Goal: Task Accomplishment & Management: Manage account settings

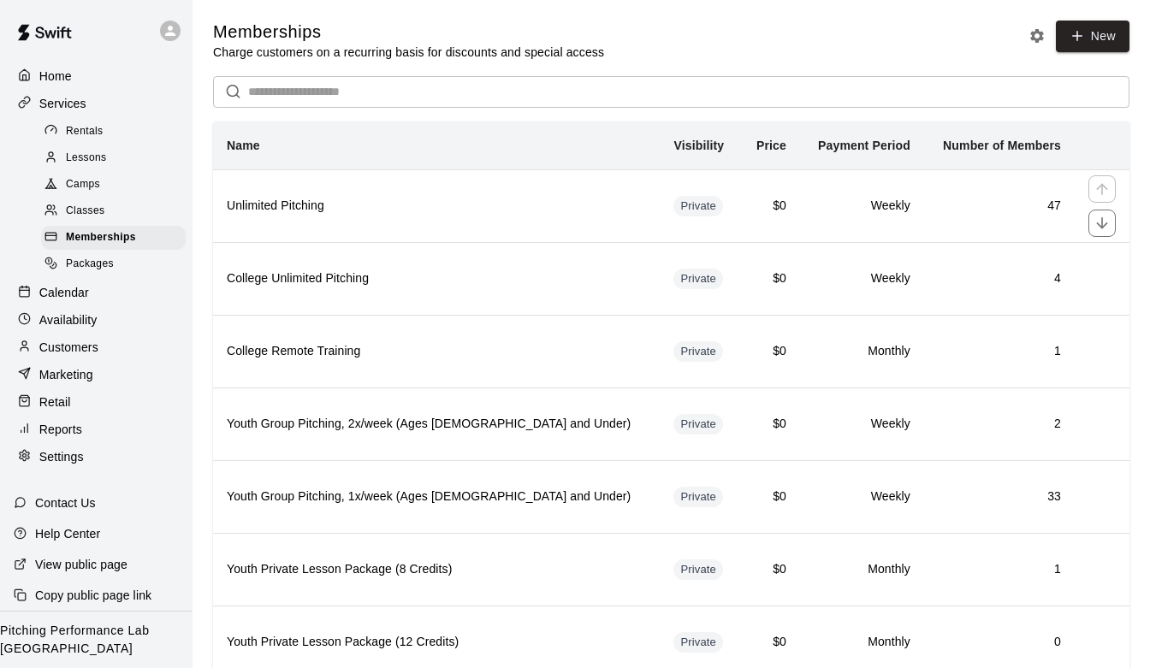
scroll to position [59, 0]
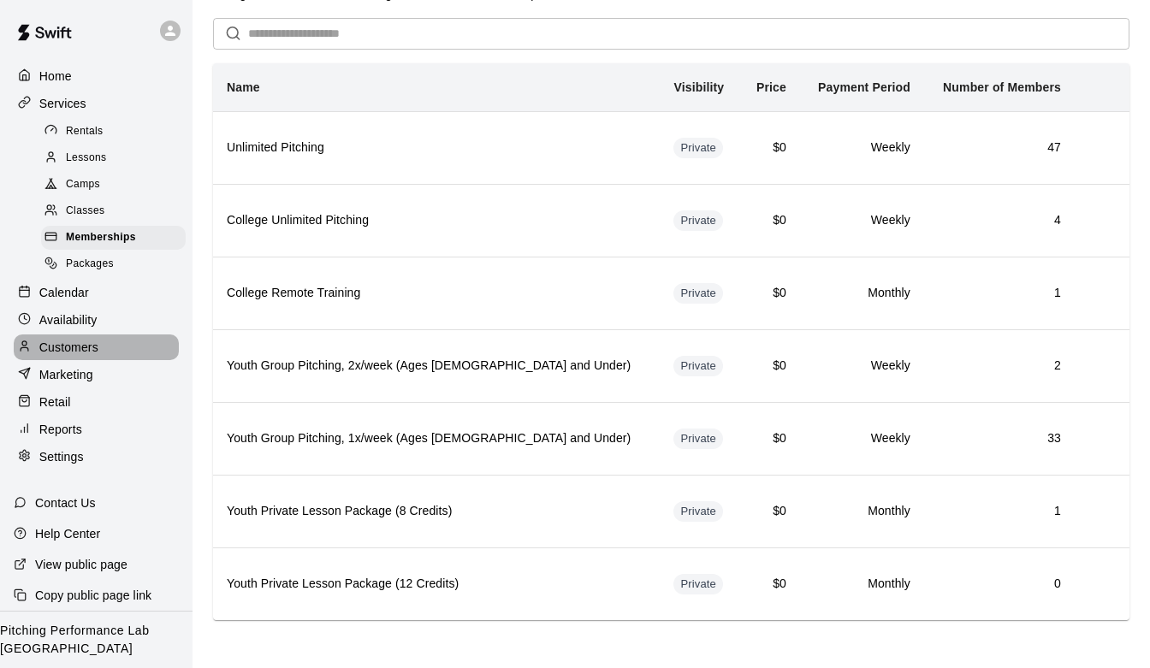
click at [143, 354] on div "Customers" at bounding box center [96, 348] width 165 height 26
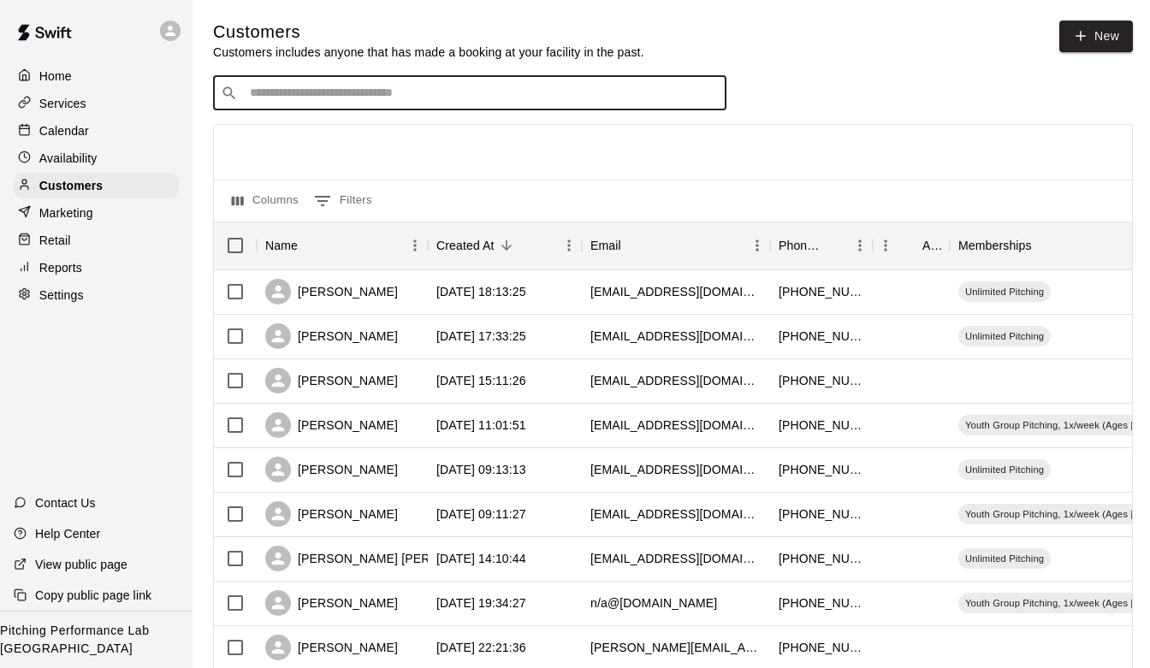
click at [391, 95] on input "Search customers by name or email" at bounding box center [482, 93] width 474 height 17
type input "********"
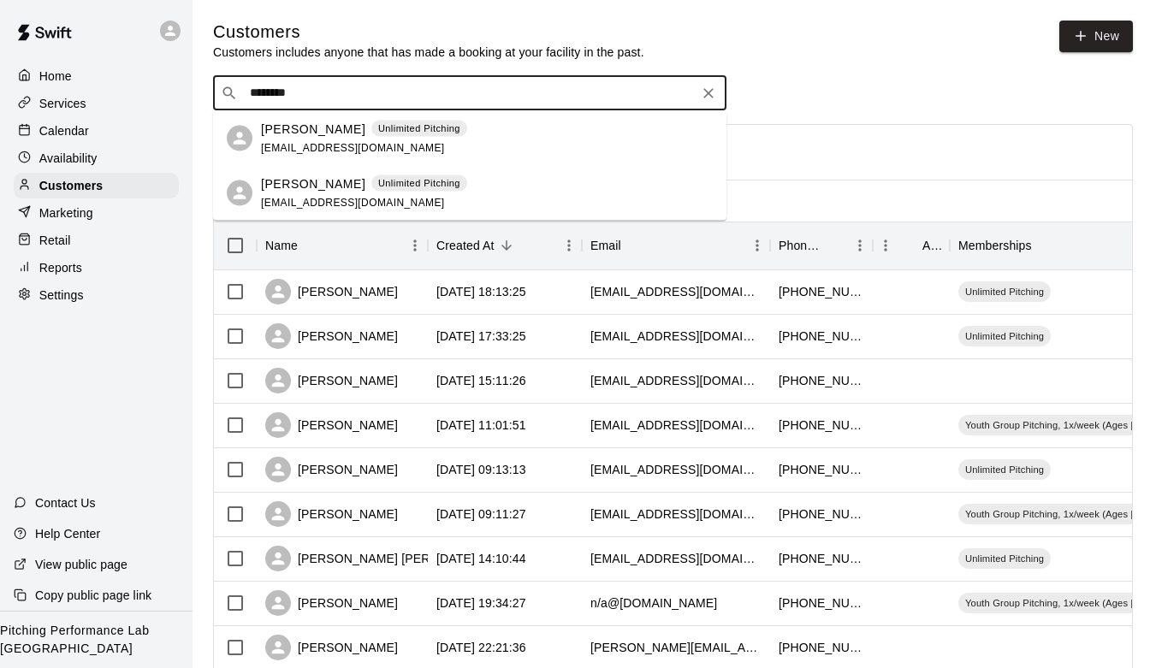
click at [303, 147] on span "[EMAIL_ADDRESS][DOMAIN_NAME]" at bounding box center [353, 147] width 184 height 12
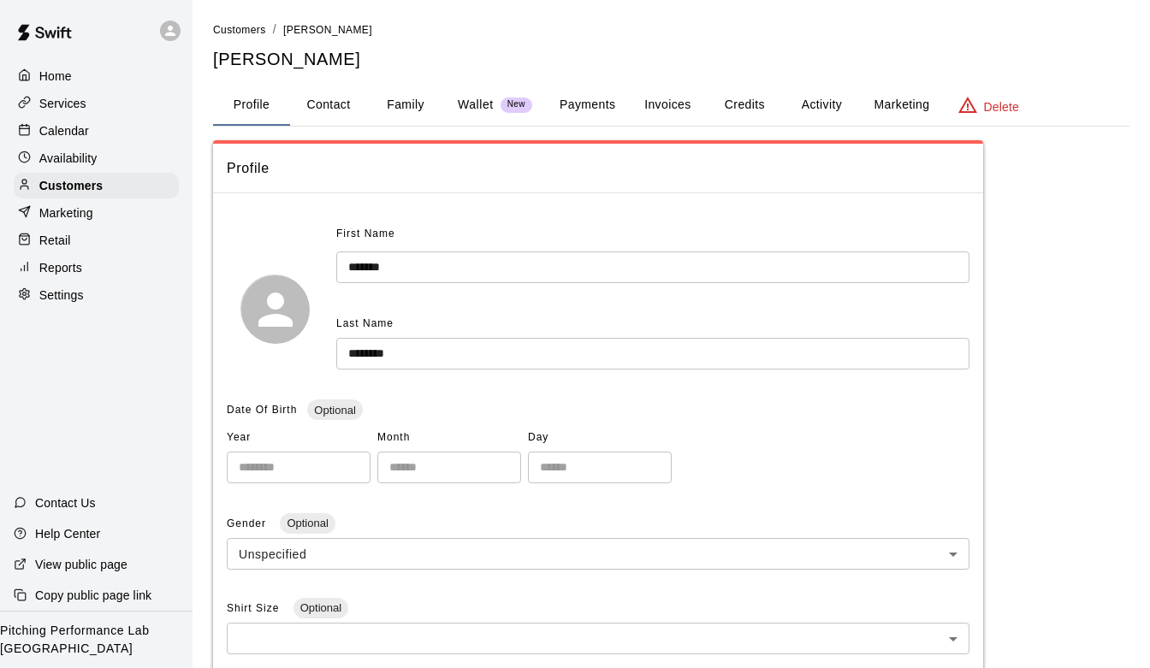
click at [734, 110] on button "Credits" at bounding box center [744, 105] width 77 height 41
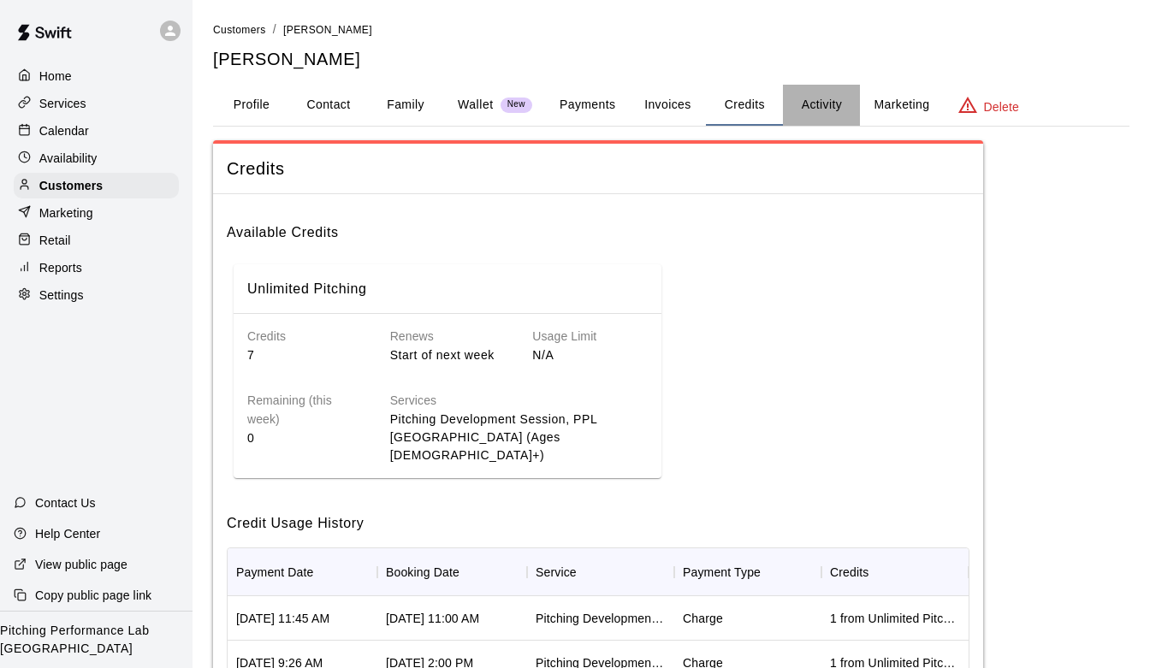
click at [830, 95] on button "Activity" at bounding box center [821, 105] width 77 height 41
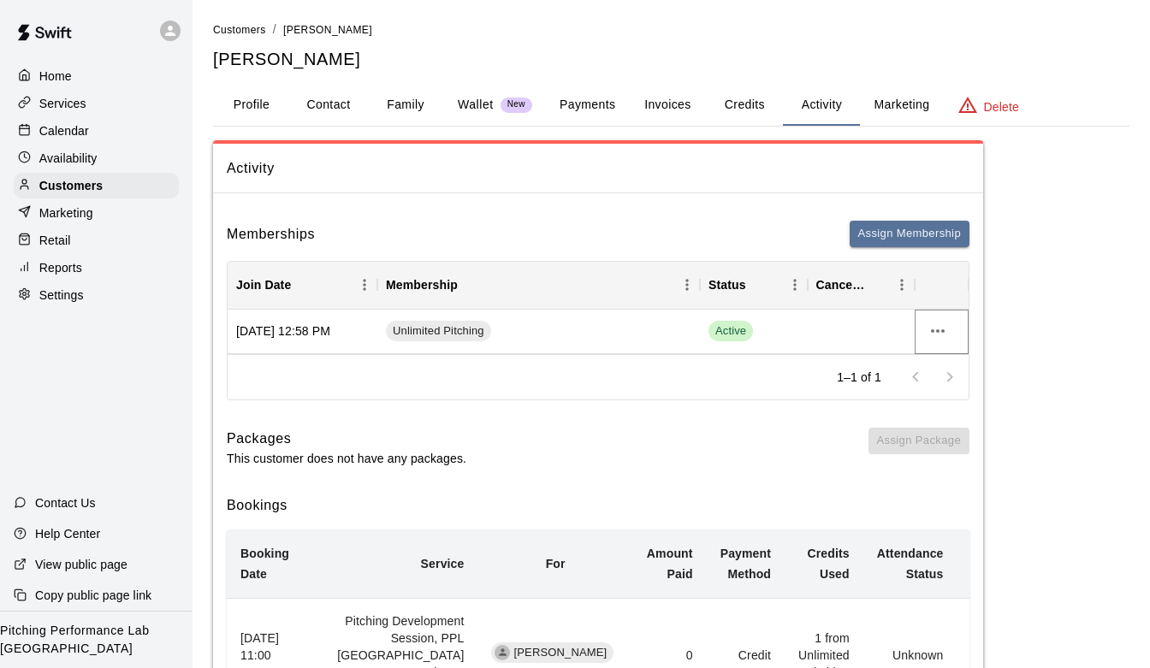
click at [938, 320] on button "more actions" at bounding box center [938, 331] width 29 height 29
click at [955, 404] on li "Cancel" at bounding box center [972, 395] width 97 height 28
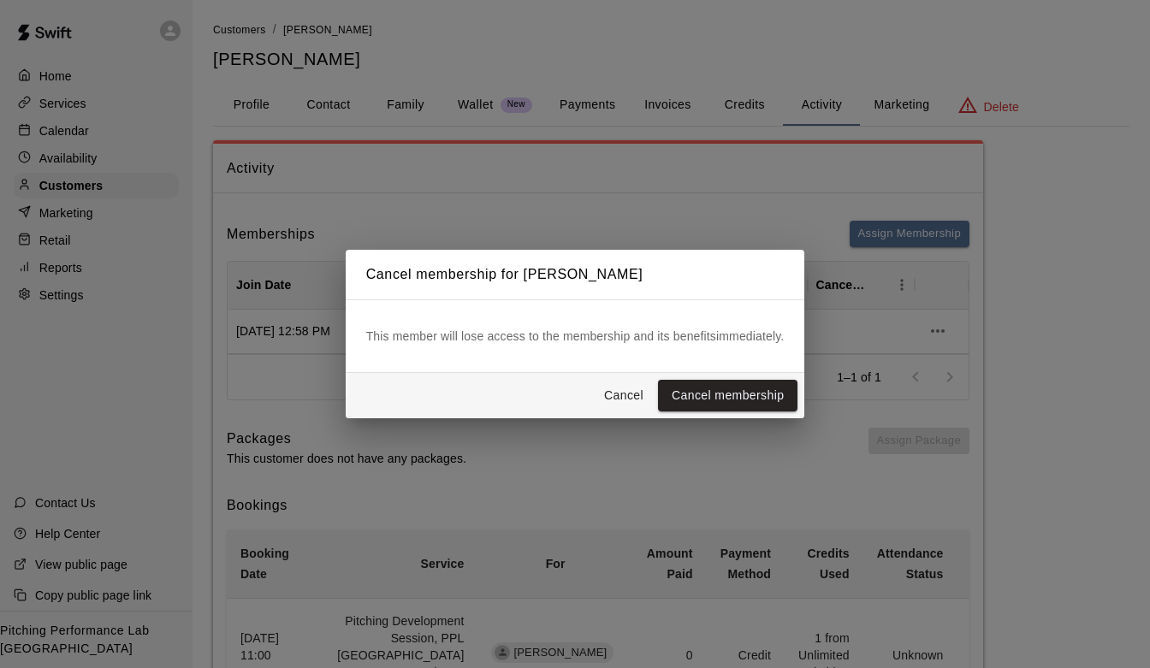
click at [698, 371] on div "This member will lose access to the membership and its benefits immediately." at bounding box center [576, 337] width 460 height 74
click at [698, 396] on button "Cancel membership" at bounding box center [728, 396] width 140 height 32
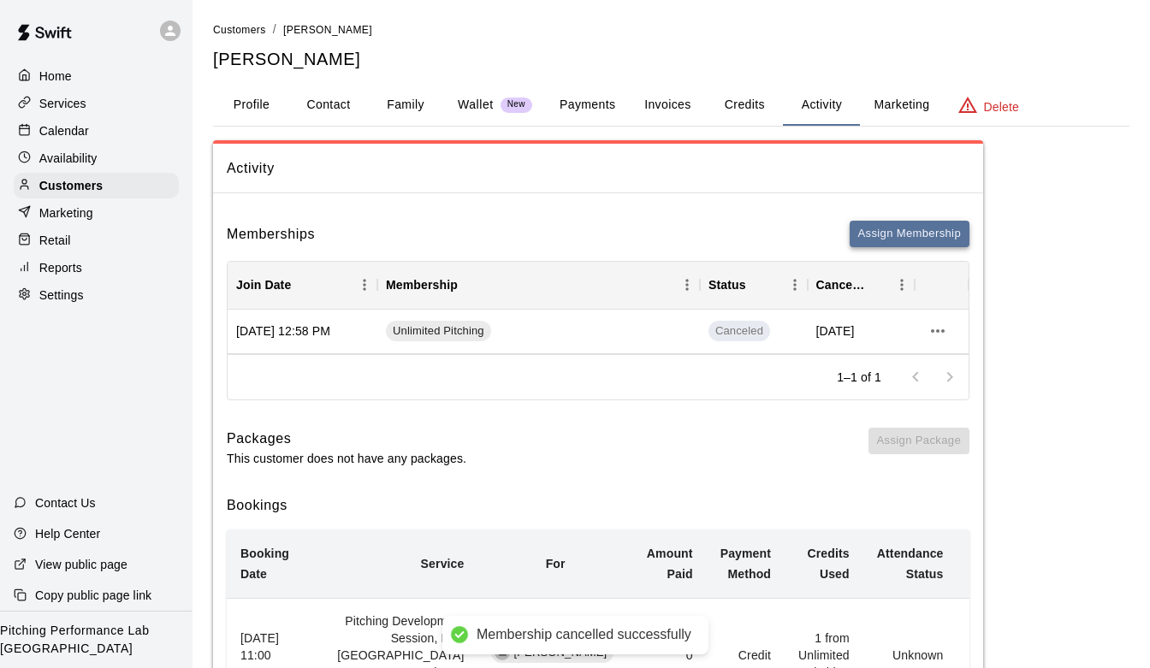
click at [897, 235] on button "Assign Membership" at bounding box center [910, 234] width 120 height 27
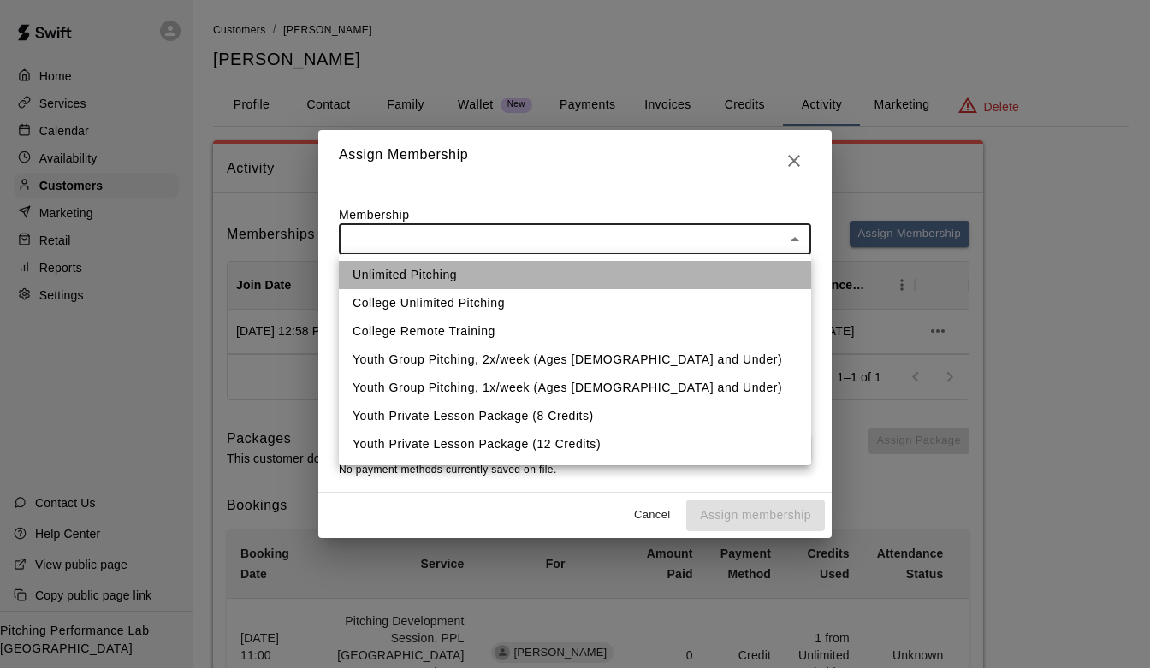
click at [597, 278] on li "Unlimited Pitching" at bounding box center [575, 275] width 472 height 28
type input "**********"
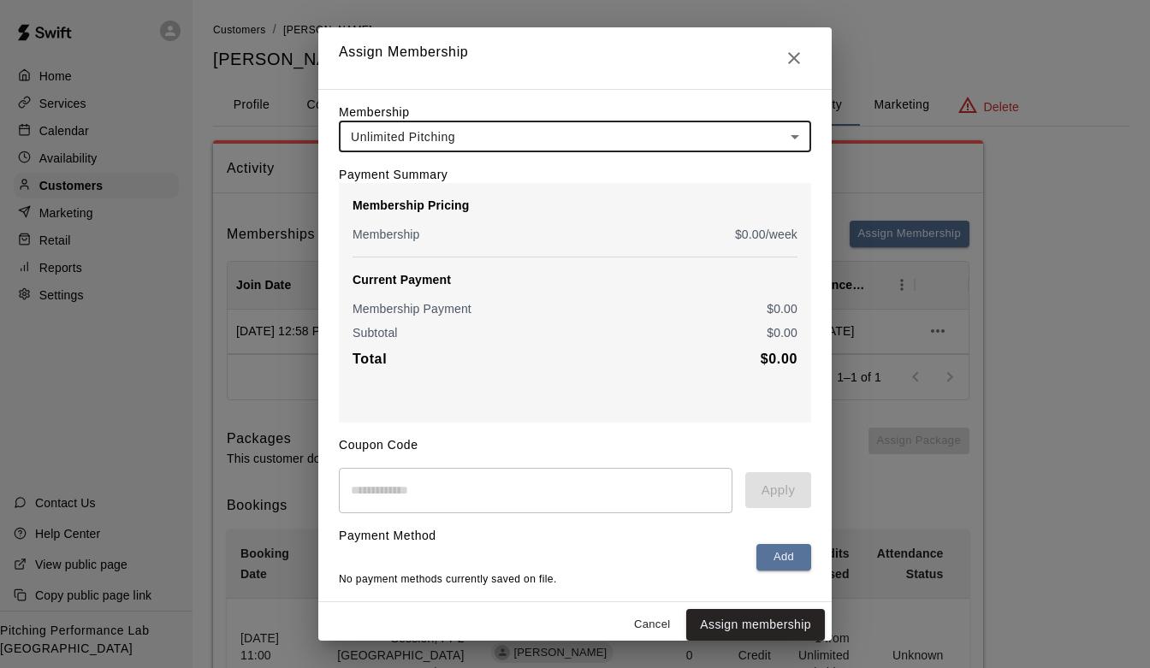
scroll to position [9, 0]
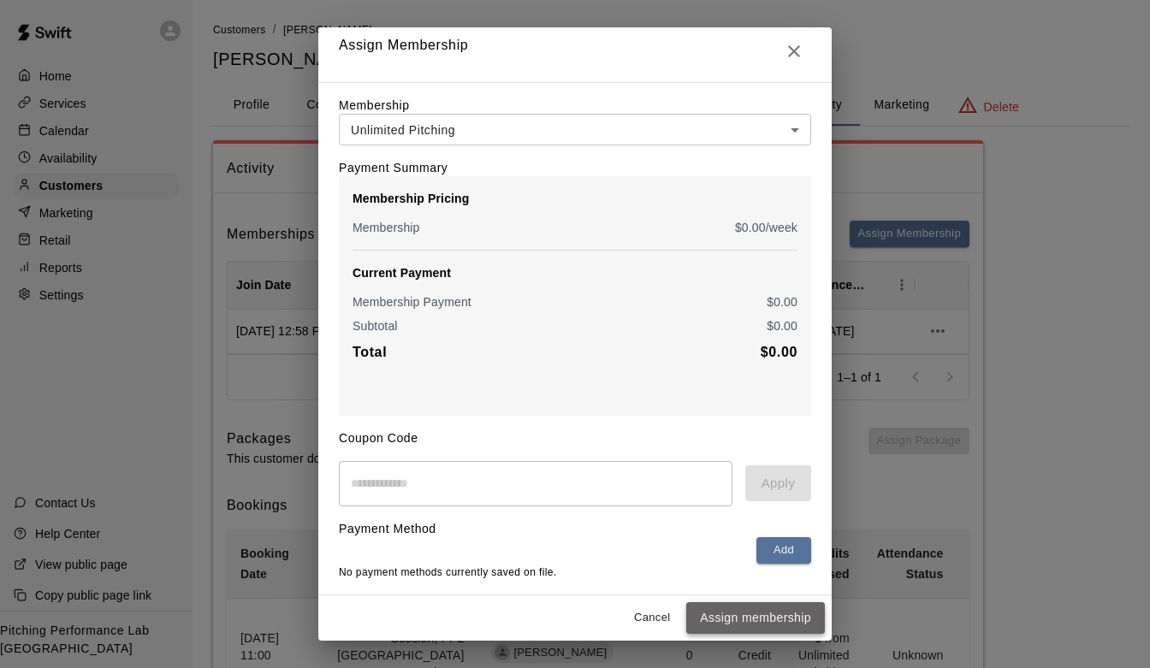
click at [746, 628] on button "Assign membership" at bounding box center [755, 619] width 139 height 32
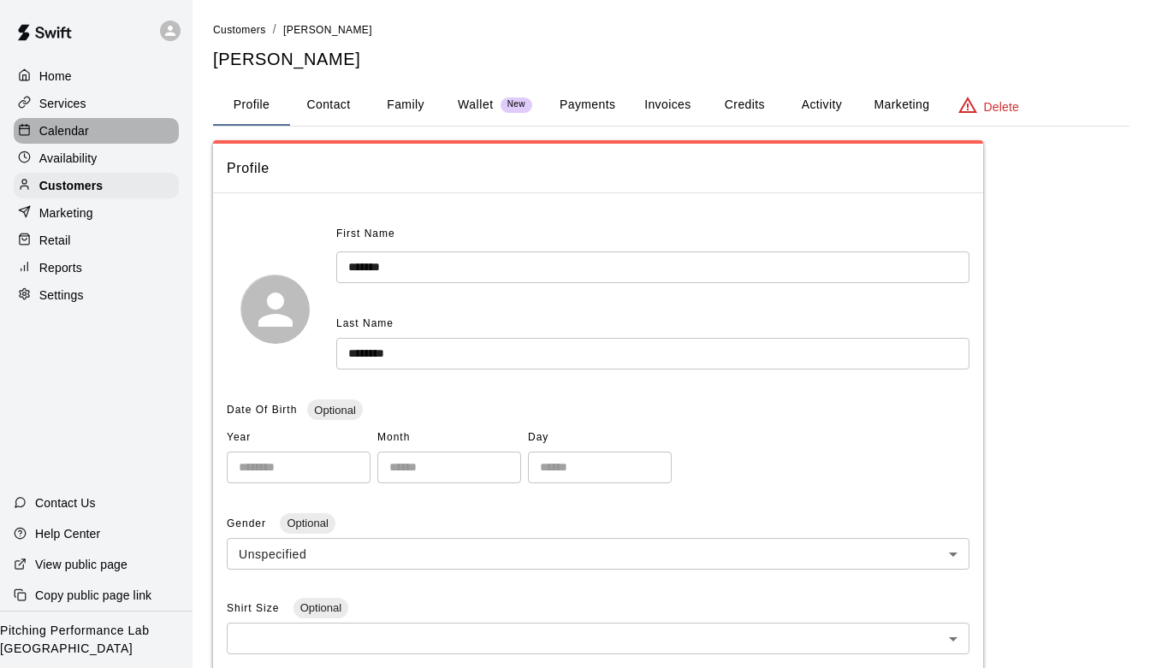
click at [78, 125] on p "Calendar" at bounding box center [64, 130] width 50 height 17
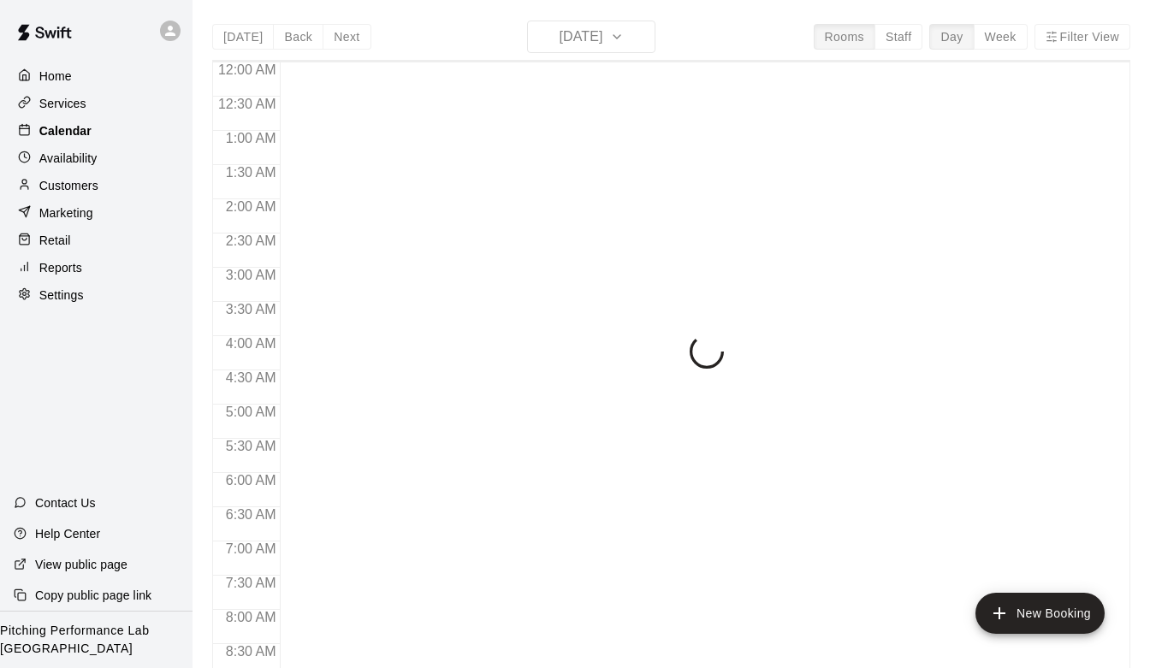
scroll to position [914, 0]
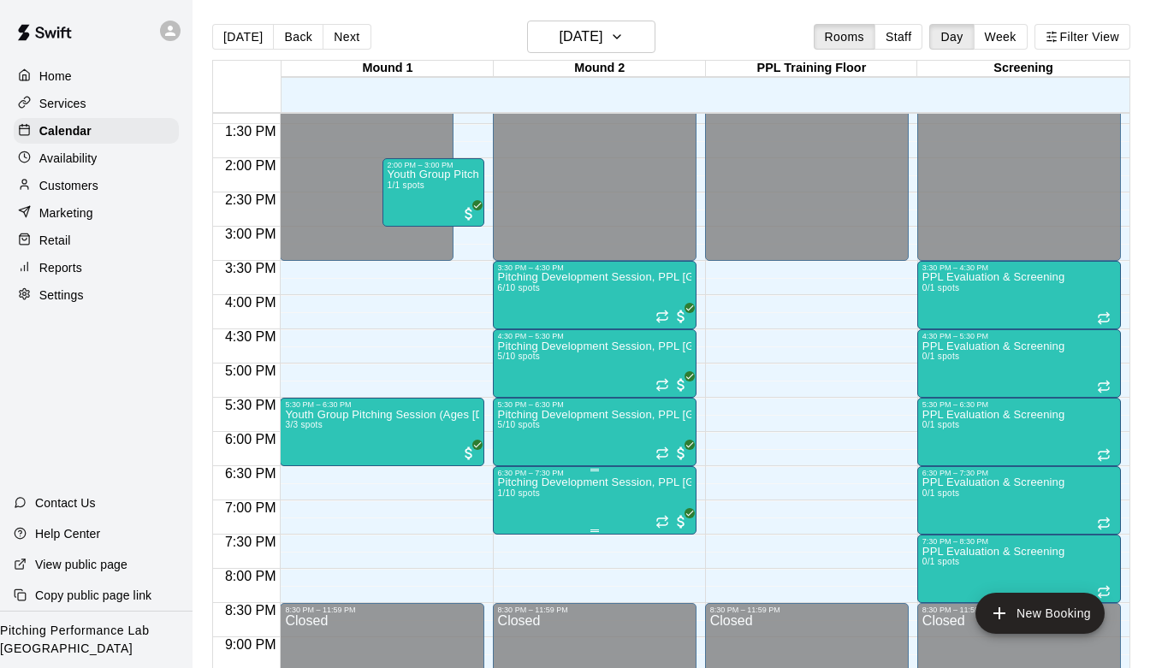
click at [564, 483] on p "Pitching Development Session, PPL [GEOGRAPHIC_DATA] (Ages [DEMOGRAPHIC_DATA]+)" at bounding box center [594, 483] width 193 height 0
click at [508, 539] on img "edit" at bounding box center [516, 542] width 20 height 20
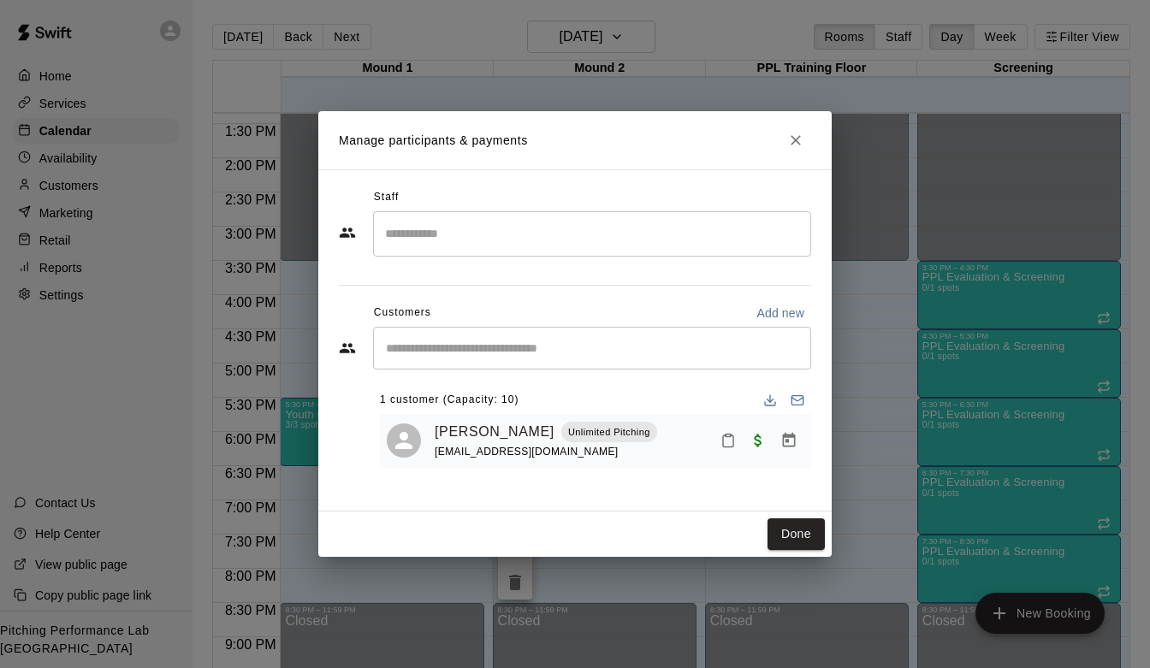
click at [478, 358] on div "​" at bounding box center [592, 348] width 438 height 43
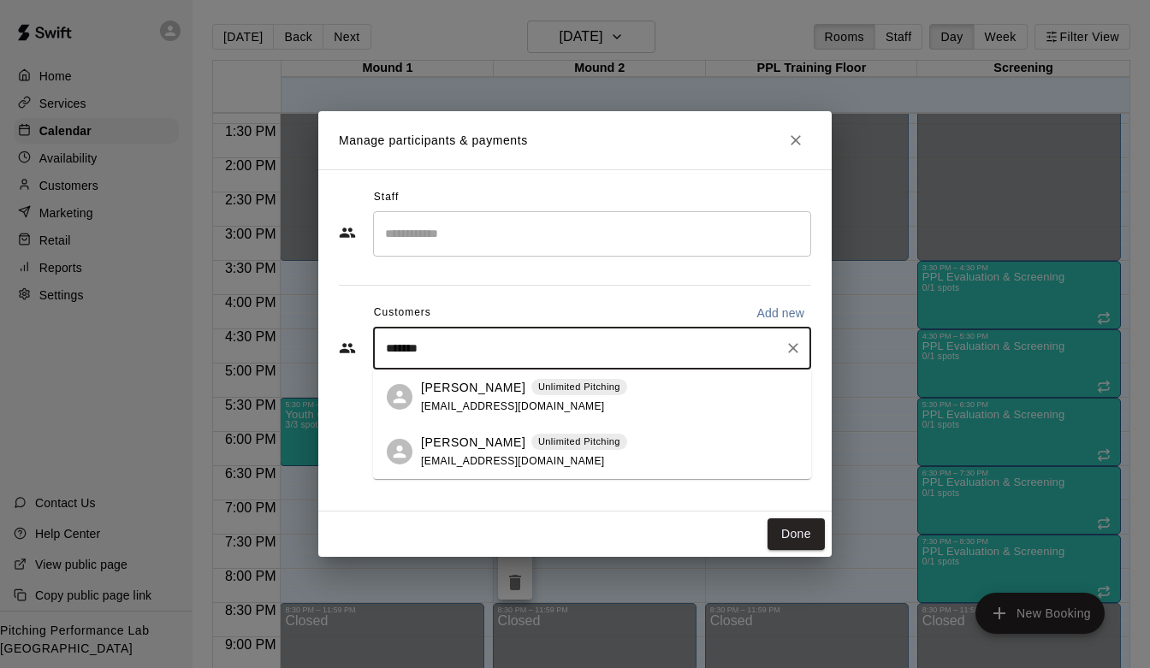
type input "********"
click at [456, 394] on p "[PERSON_NAME]" at bounding box center [473, 388] width 104 height 18
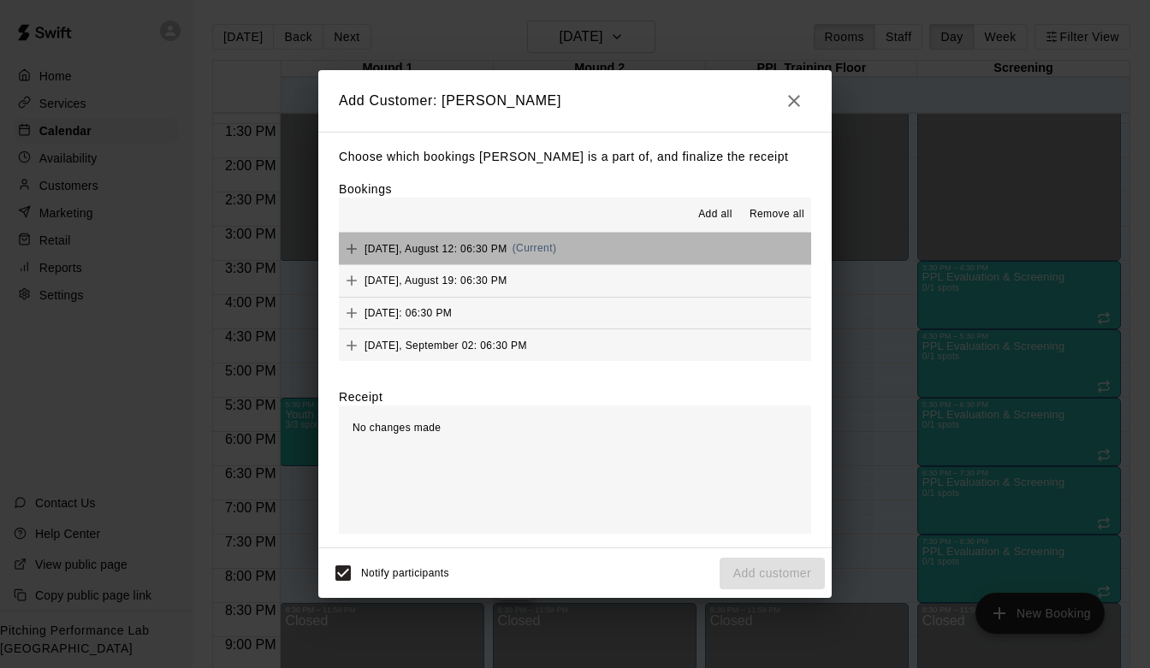
click at [572, 246] on button "Tuesday, August 12: 06:30 PM (Current)" at bounding box center [575, 249] width 472 height 32
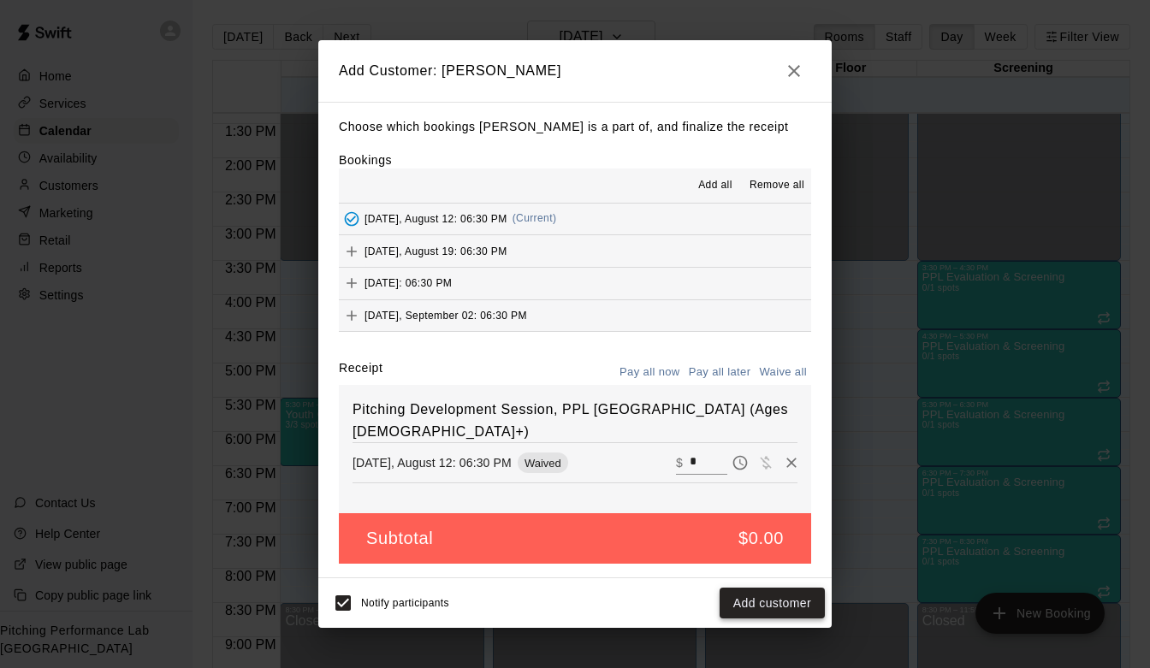
click at [778, 615] on button "Add customer" at bounding box center [772, 604] width 105 height 32
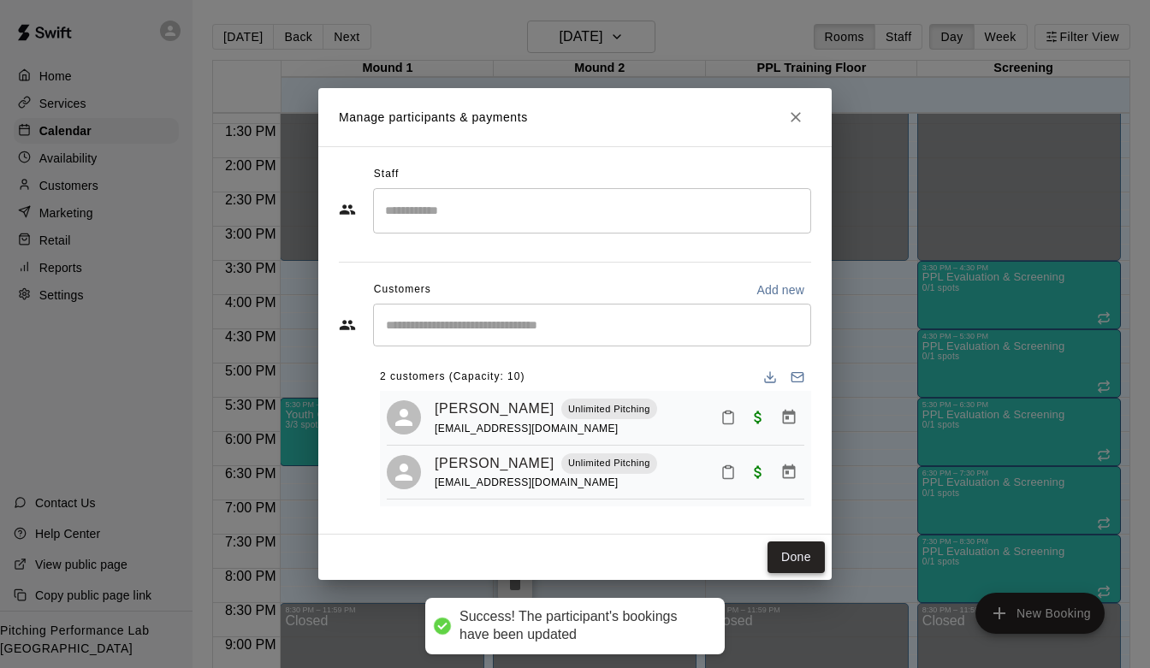
click at [799, 558] on button "Done" at bounding box center [796, 558] width 57 height 32
